Goal: Information Seeking & Learning: Learn about a topic

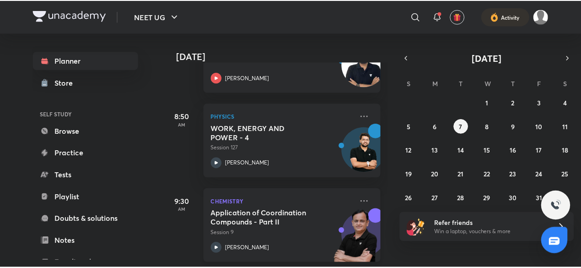
scroll to position [179, 0]
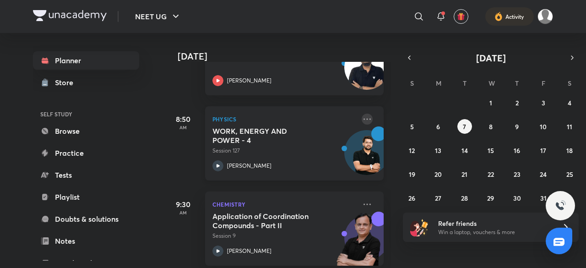
click at [362, 119] on icon at bounding box center [367, 119] width 11 height 11
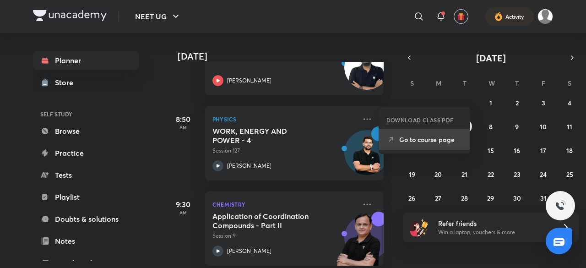
click at [413, 146] on li "Go to course page" at bounding box center [424, 139] width 91 height 21
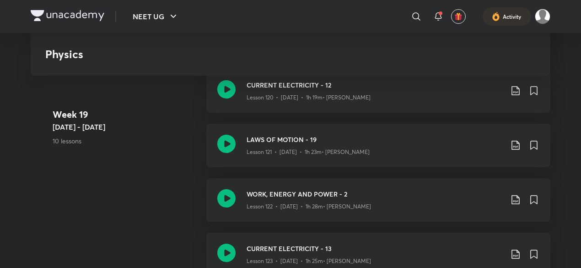
scroll to position [7703, 0]
click at [243, 147] on div "LAWS OF MOTION - 19 Lesson 121 • [DATE] • 1h 23m • [PERSON_NAME]" at bounding box center [378, 144] width 344 height 43
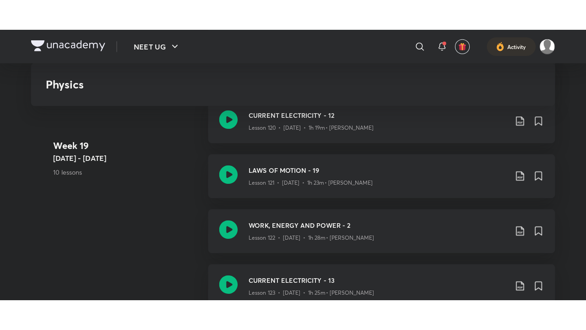
scroll to position [7937, 0]
